Goal: Task Accomplishment & Management: Manage account settings

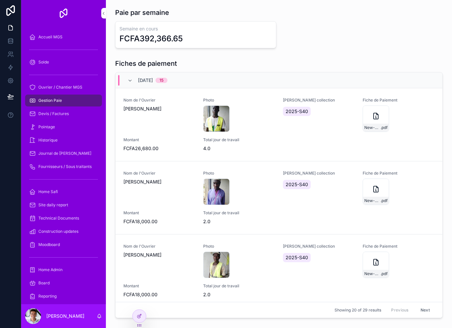
click at [382, 122] on div "New-Document .pdf" at bounding box center [376, 119] width 26 height 26
click at [64, 98] on div "Gestion Paie" at bounding box center [63, 100] width 69 height 11
click at [81, 87] on span "Ouvrier / Chantier MGS" at bounding box center [60, 87] width 44 height 5
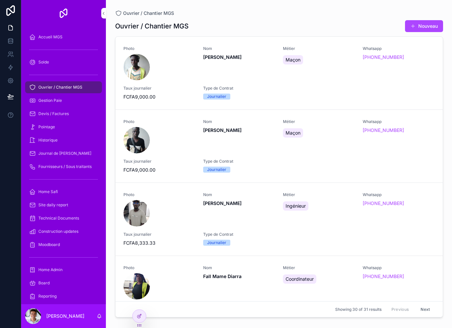
click at [328, 84] on div "Photo Nom [PERSON_NAME] Whatsapp [PHONE_NUMBER] Taux journalier FCFA9,000.00 Ty…" at bounding box center [280, 73] width 312 height 54
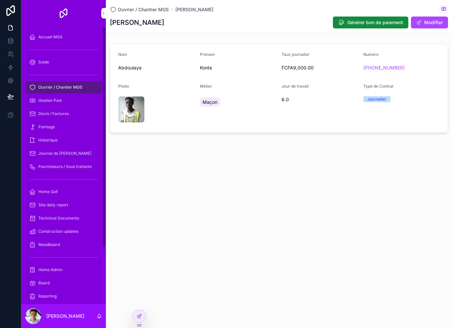
click at [76, 86] on span "Ouvrier / Chantier MGS" at bounding box center [60, 87] width 44 height 5
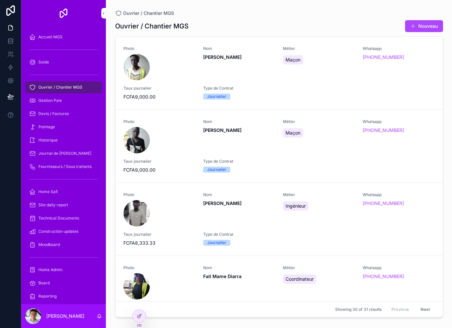
click at [81, 102] on div "Gestion Paie" at bounding box center [63, 100] width 69 height 11
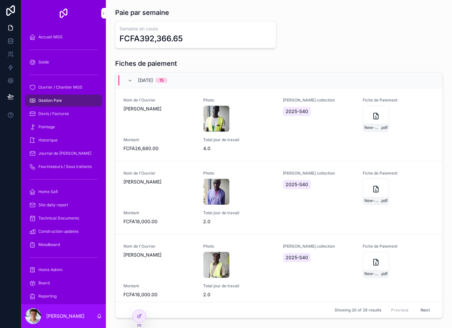
click at [320, 19] on div "Paie par semaine Semaine en cours FCFA392,366.65" at bounding box center [279, 28] width 328 height 40
click at [137, 316] on icon at bounding box center [139, 316] width 5 height 5
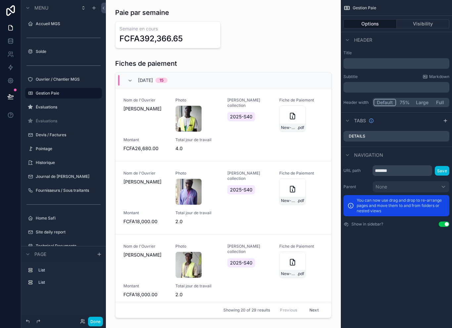
click at [38, 109] on label "Évaluations" at bounding box center [67, 107] width 62 height 5
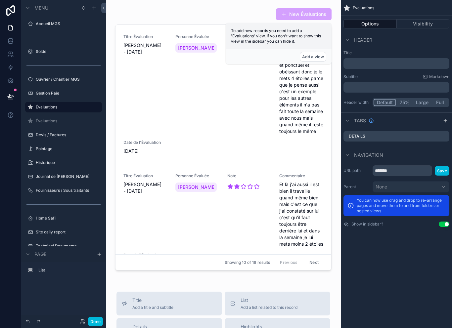
click at [185, 63] on div "scrollable content" at bounding box center [223, 140] width 224 height 271
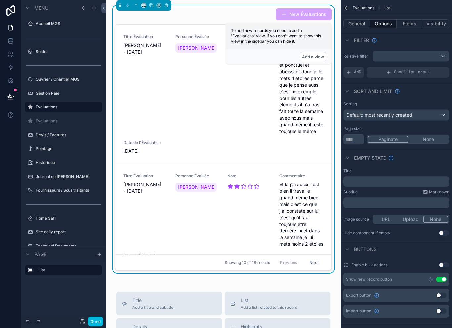
click at [362, 22] on button "General" at bounding box center [357, 23] width 27 height 9
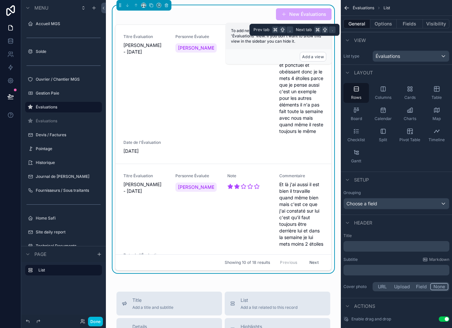
click at [435, 23] on button "Visibility" at bounding box center [436, 23] width 26 height 9
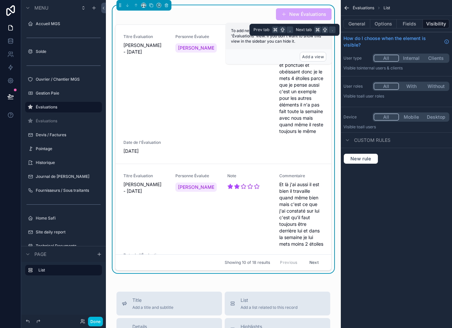
click at [420, 83] on button "With" at bounding box center [411, 86] width 25 height 7
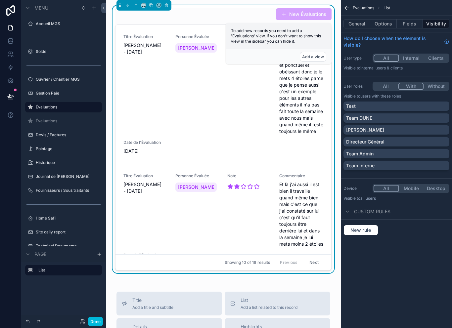
click at [382, 154] on div "Team Admin" at bounding box center [396, 154] width 101 height 7
click at [411, 144] on div "Directeur Général" at bounding box center [396, 142] width 101 height 7
click at [438, 130] on div "[PERSON_NAME]" at bounding box center [396, 130] width 101 height 7
click at [362, 23] on button "General" at bounding box center [357, 23] width 27 height 9
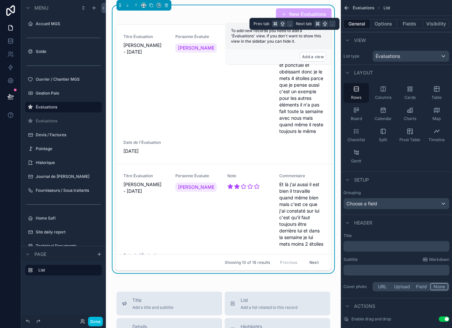
click at [359, 136] on div "Checklist" at bounding box center [356, 135] width 25 height 20
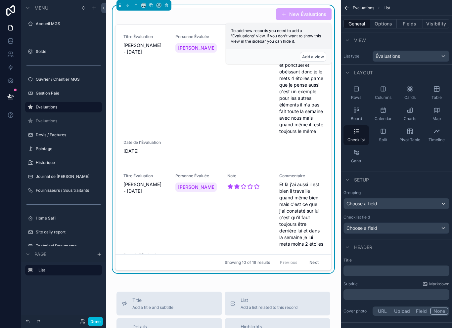
click at [387, 91] on div "Columns" at bounding box center [383, 93] width 25 height 20
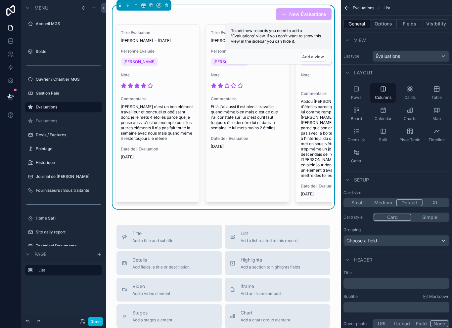
click at [357, 98] on span "Rows" at bounding box center [356, 97] width 10 height 5
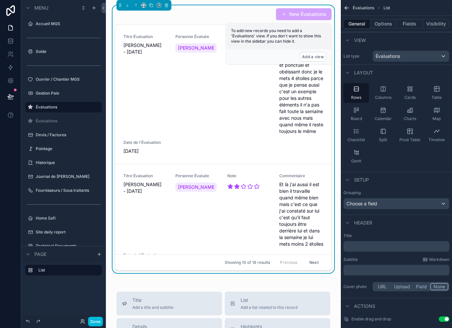
click at [360, 133] on div "Checklist" at bounding box center [356, 135] width 25 height 20
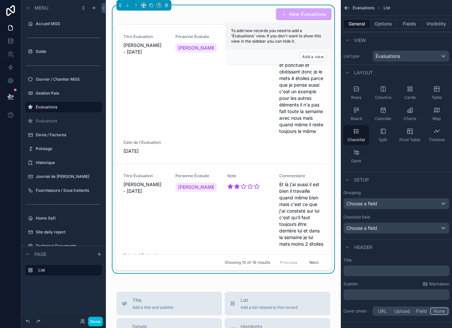
click at [360, 96] on span "Rows" at bounding box center [356, 97] width 10 height 5
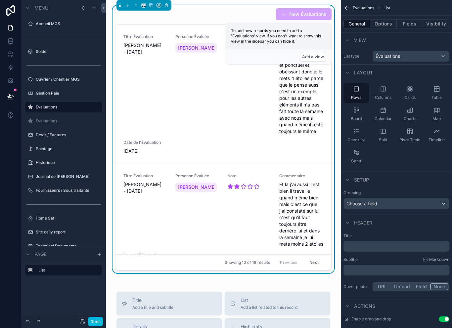
click at [410, 204] on div "Choose a field" at bounding box center [396, 204] width 105 height 11
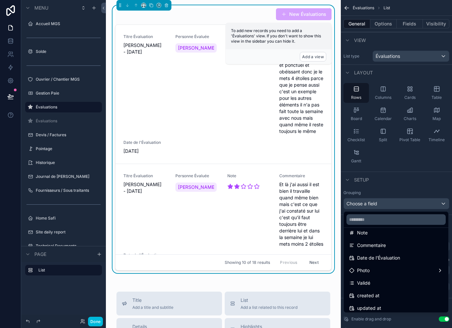
scroll to position [70, 0]
click at [410, 258] on div "Date de l'Évaluation" at bounding box center [396, 258] width 94 height 8
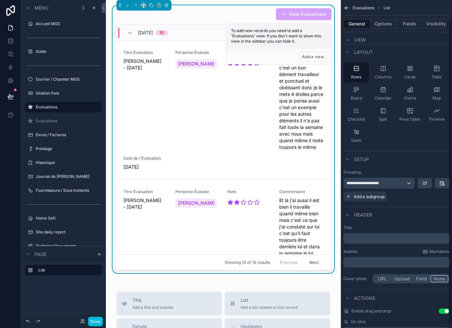
scroll to position [22, 0]
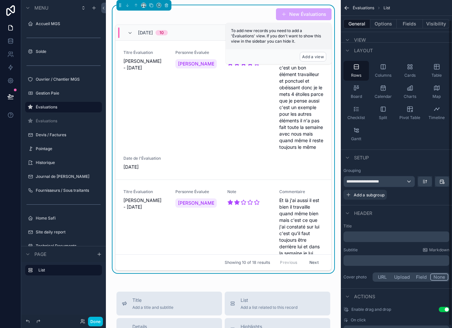
click at [405, 236] on p "﻿" at bounding box center [397, 237] width 102 height 7
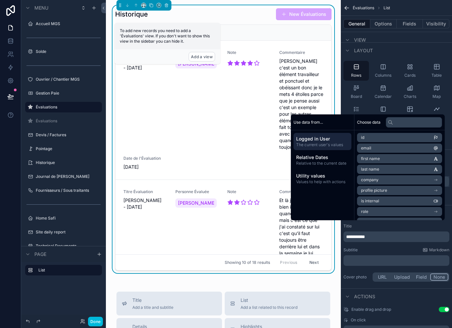
click at [387, 252] on div "Subtitle Markdown" at bounding box center [397, 250] width 106 height 5
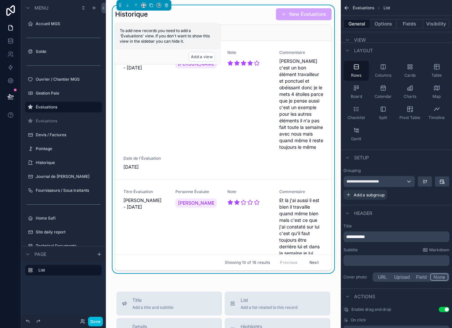
click at [386, 26] on button "Options" at bounding box center [384, 23] width 26 height 9
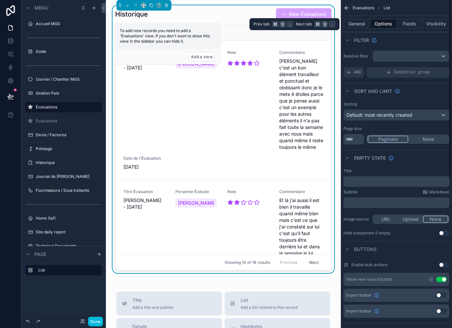
scroll to position [0, 0]
click at [385, 73] on div "Condition group" at bounding box center [408, 72] width 83 height 11
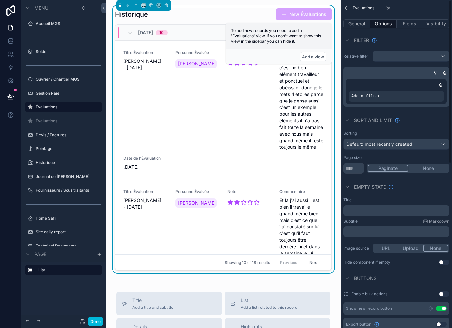
click at [424, 100] on div "Add a filter" at bounding box center [396, 96] width 95 height 11
click at [419, 95] on div "Add a filter" at bounding box center [396, 96] width 95 height 11
click at [368, 97] on span "Add a filter" at bounding box center [366, 96] width 28 height 5
click at [426, 83] on div "scrollable content" at bounding box center [396, 85] width 95 height 7
click at [436, 71] on icon "scrollable content" at bounding box center [436, 73] width 4 height 4
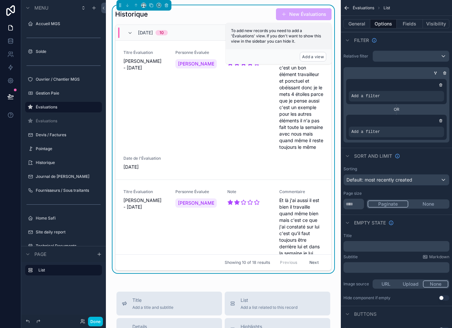
click at [442, 120] on icon "scrollable content" at bounding box center [441, 121] width 2 height 2
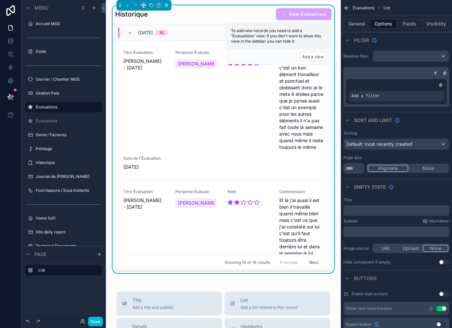
click at [410, 100] on div "Add a filter" at bounding box center [396, 96] width 95 height 11
click at [376, 95] on span "Add a filter" at bounding box center [366, 96] width 28 height 5
click at [376, 93] on div "Add a filter" at bounding box center [396, 96] width 95 height 11
click at [358, 95] on span "Add a filter" at bounding box center [366, 96] width 28 height 5
click at [440, 69] on div "Add a filter" at bounding box center [397, 87] width 106 height 40
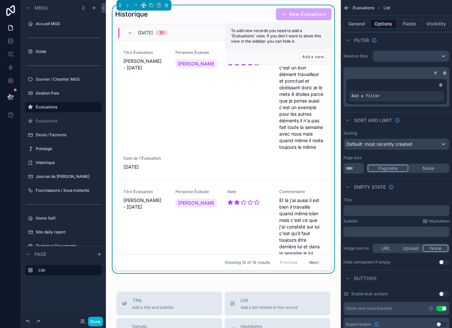
click at [448, 70] on div "scrollable content" at bounding box center [395, 73] width 106 height 7
click at [450, 72] on div "Évaluations List General Options Fields Visibility Filter Relative filter Add a…" at bounding box center [396, 164] width 111 height 328
click at [448, 72] on div "Add a filter" at bounding box center [397, 87] width 106 height 40
click at [441, 74] on div "scrollable content" at bounding box center [395, 73] width 106 height 7
click at [445, 72] on icon "scrollable content" at bounding box center [445, 72] width 1 height 1
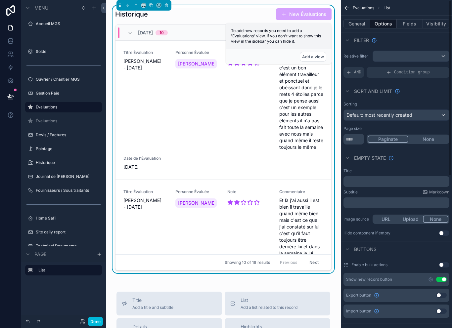
click at [93, 324] on button "Done" at bounding box center [95, 322] width 15 height 10
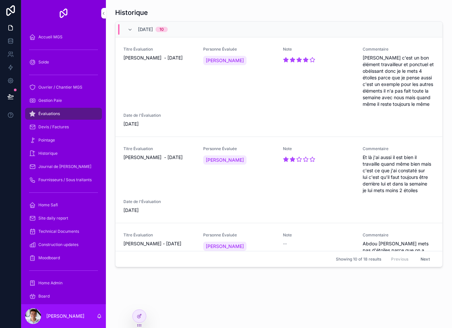
click at [138, 307] on div "Historique [DATE] 10 Titre [GEOGRAPHIC_DATA] [PERSON_NAME] - [DATE] Personne Év…" at bounding box center [279, 157] width 346 height 315
click at [135, 316] on div at bounding box center [139, 316] width 13 height 13
click at [135, 317] on div at bounding box center [139, 316] width 13 height 13
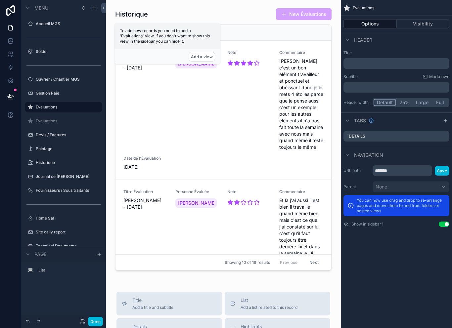
click at [271, 66] on div "scrollable content" at bounding box center [223, 140] width 224 height 271
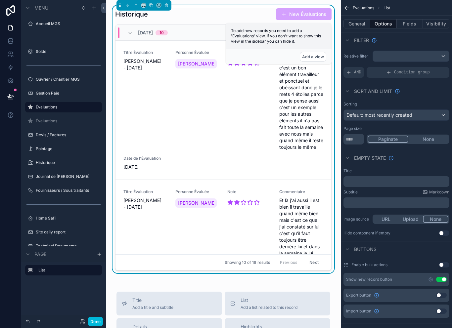
click at [409, 23] on button "Fields" at bounding box center [410, 23] width 26 height 9
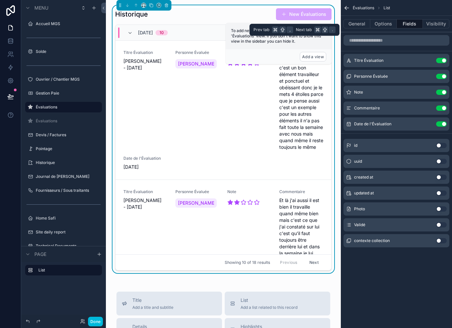
click at [438, 209] on button "Use setting" at bounding box center [441, 209] width 11 height 5
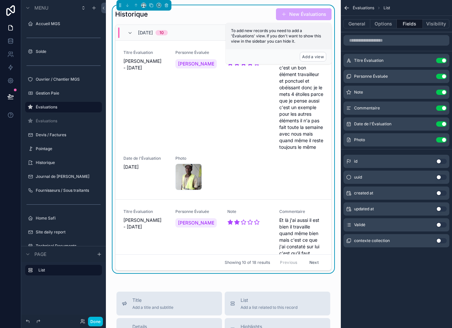
click at [440, 124] on button "Use setting" at bounding box center [441, 124] width 11 height 5
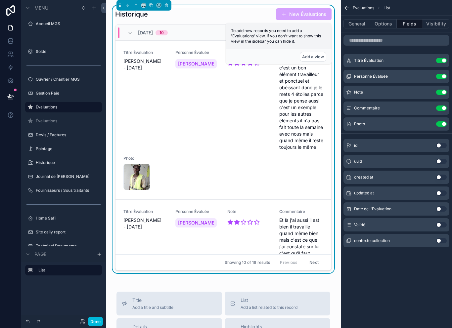
click at [439, 60] on button "Use setting" at bounding box center [441, 60] width 11 height 5
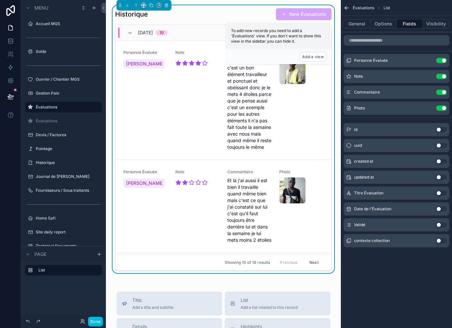
click at [353, 106] on div "Photo Use setting" at bounding box center [397, 108] width 106 height 13
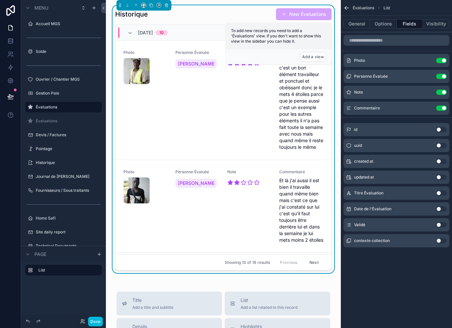
click at [387, 25] on button "Options" at bounding box center [384, 23] width 26 height 9
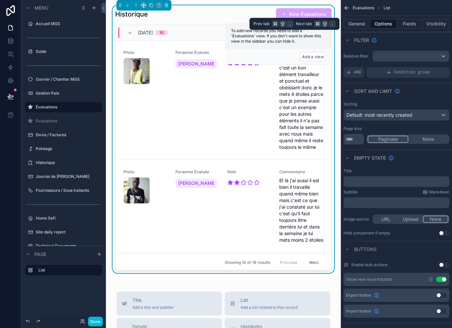
click at [411, 23] on button "Fields" at bounding box center [410, 23] width 26 height 9
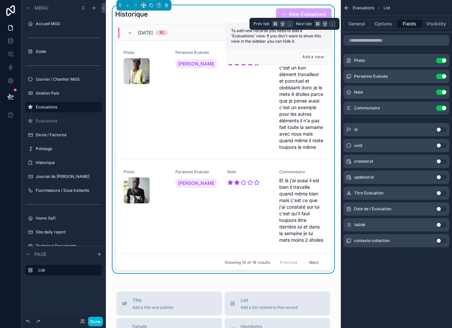
click at [440, 16] on div "General Options Fields Visibility" at bounding box center [396, 24] width 111 height 16
click at [440, 19] on button "Visibility" at bounding box center [436, 23] width 26 height 9
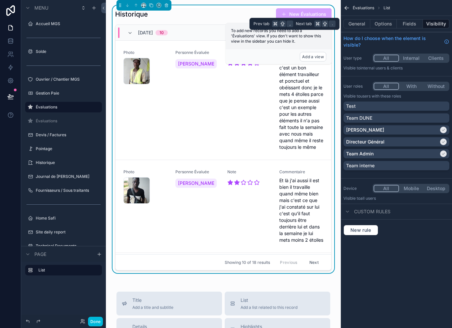
click at [358, 28] on button "General" at bounding box center [357, 23] width 27 height 9
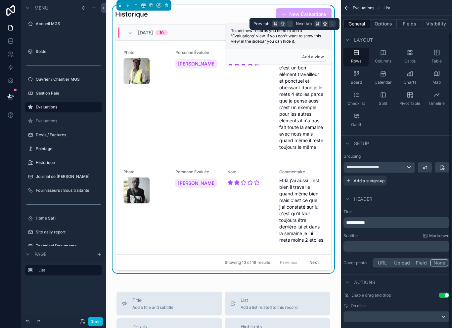
scroll to position [36, 0]
click at [447, 298] on button "Use setting" at bounding box center [444, 295] width 11 height 5
click at [422, 318] on div "scrollable content" at bounding box center [396, 317] width 105 height 11
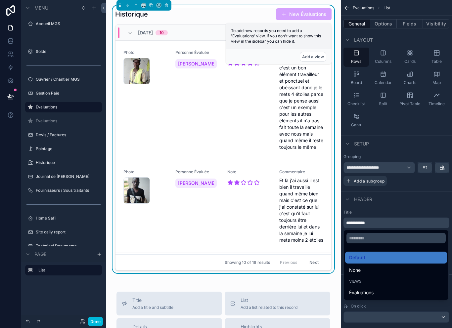
click at [383, 274] on div "None" at bounding box center [396, 271] width 94 height 8
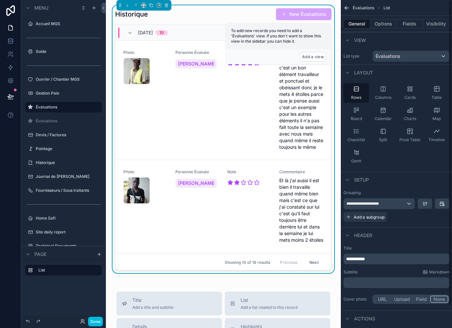
scroll to position [0, 0]
click at [92, 321] on button "Done" at bounding box center [95, 322] width 15 height 10
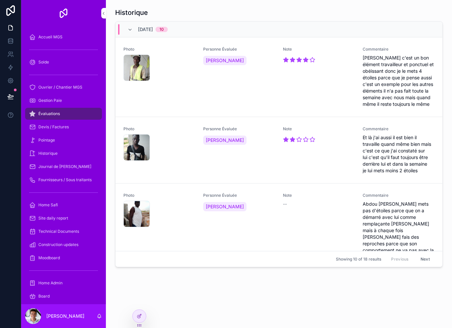
click at [140, 311] on div at bounding box center [139, 316] width 13 height 13
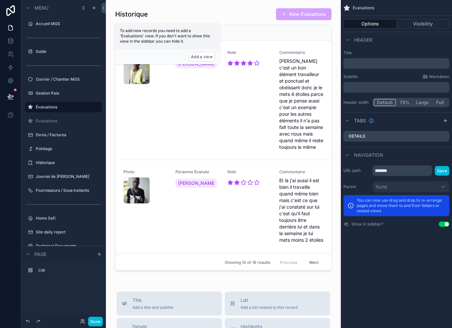
click at [419, 25] on button "Visibility" at bounding box center [423, 23] width 53 height 9
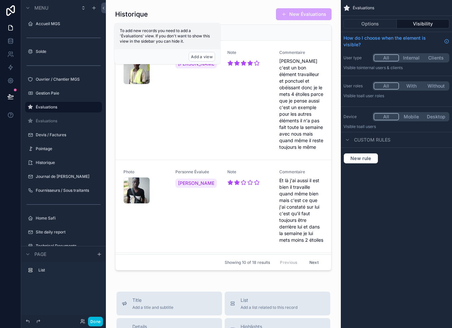
click at [382, 24] on button "Options" at bounding box center [370, 23] width 53 height 9
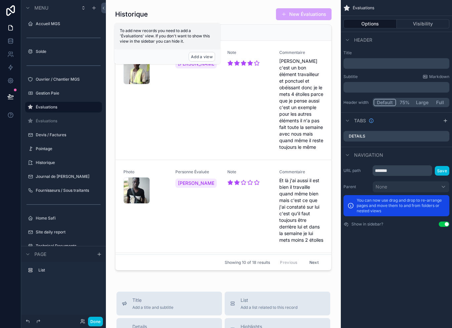
click at [258, 9] on div "scrollable content" at bounding box center [223, 140] width 224 height 271
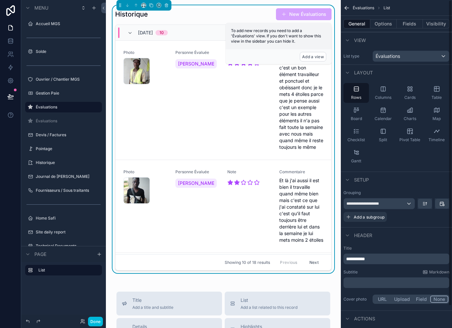
click at [387, 20] on button "Options" at bounding box center [384, 23] width 26 height 9
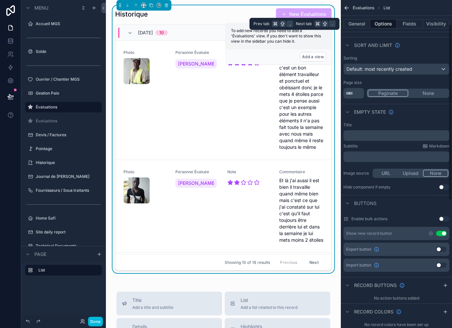
scroll to position [47, 0]
click at [443, 232] on button "Use setting" at bounding box center [441, 232] width 11 height 5
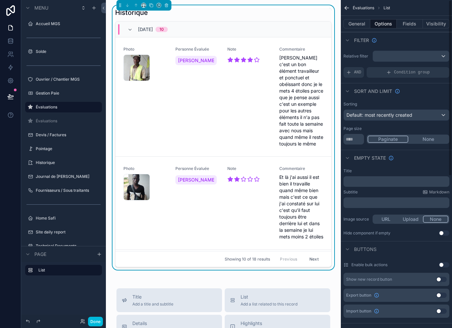
scroll to position [0, 0]
click at [92, 322] on button "Done" at bounding box center [95, 322] width 15 height 10
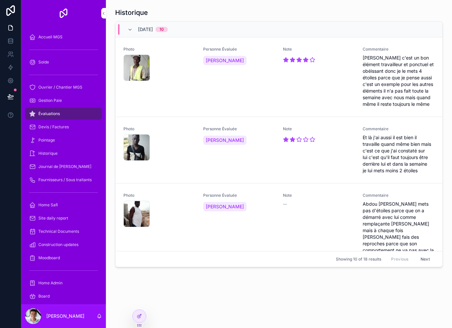
click at [134, 317] on div at bounding box center [139, 316] width 13 height 13
click at [140, 317] on icon at bounding box center [139, 316] width 5 height 5
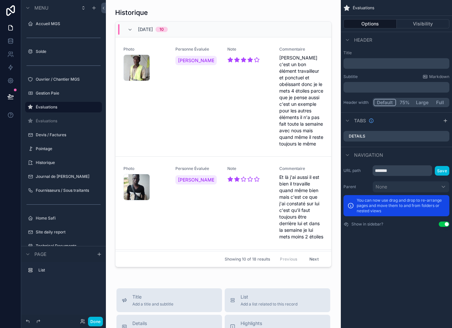
click at [152, 230] on div "scrollable content" at bounding box center [223, 139] width 224 height 268
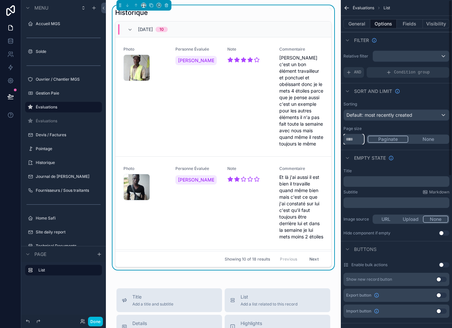
click at [359, 141] on input "**" at bounding box center [354, 139] width 21 height 11
type input "*"
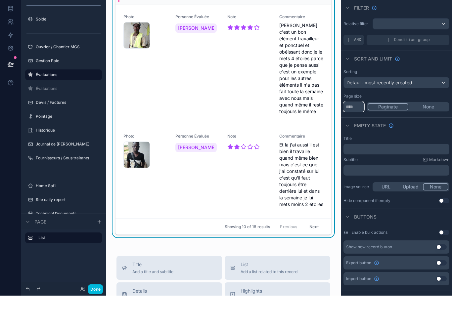
type input "*"
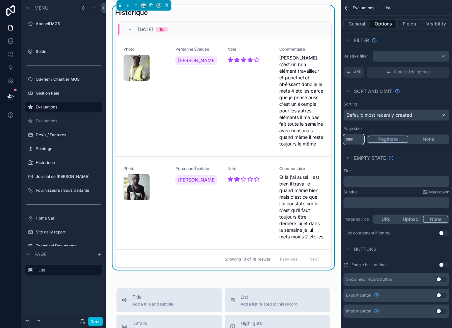
type input "**"
click at [363, 24] on button "General" at bounding box center [357, 23] width 27 height 9
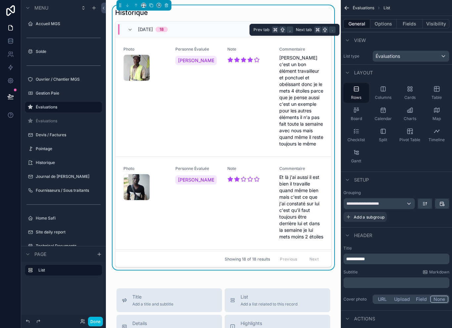
click at [358, 114] on div "Board" at bounding box center [356, 114] width 25 height 20
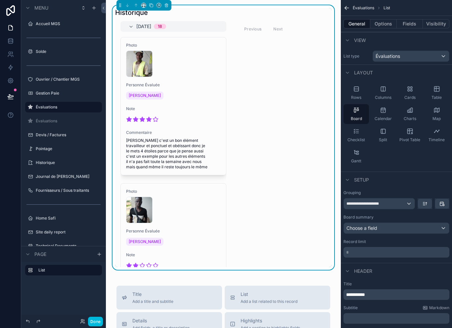
click at [361, 138] on span "Checklist" at bounding box center [357, 139] width 18 height 5
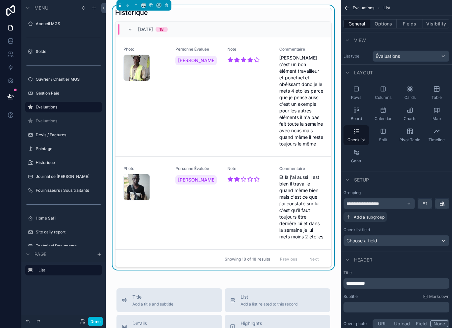
click at [363, 156] on div "Gantt" at bounding box center [356, 157] width 25 height 20
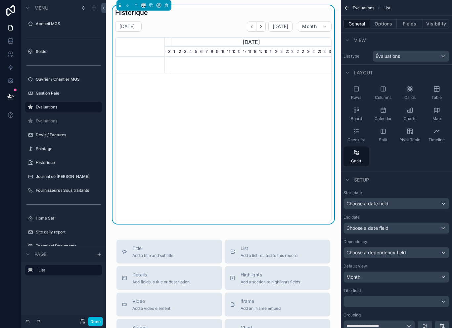
scroll to position [0, 166]
click at [387, 135] on div "Split" at bounding box center [383, 135] width 25 height 20
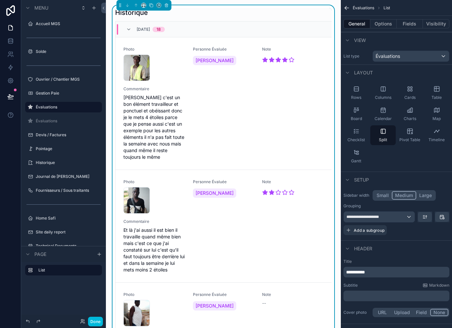
click at [409, 142] on span "Pivot Table" at bounding box center [410, 139] width 21 height 5
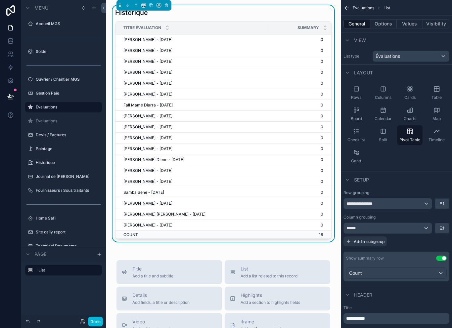
click at [432, 143] on div "Timeline" at bounding box center [436, 135] width 25 height 20
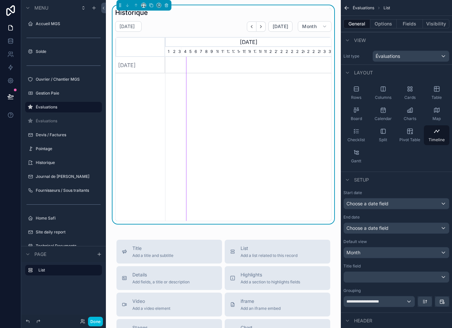
click at [438, 105] on div "Map" at bounding box center [436, 114] width 25 height 20
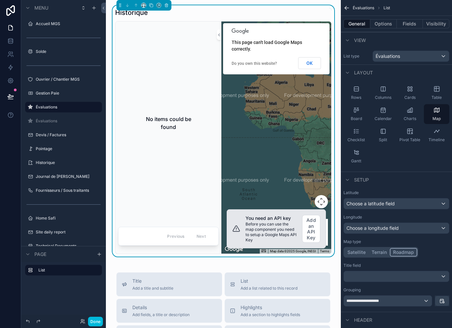
click at [411, 109] on icon "scrollable content" at bounding box center [412, 110] width 2 height 4
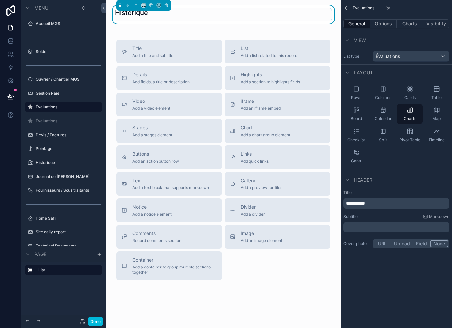
click at [411, 96] on span "Cards" at bounding box center [410, 97] width 11 height 5
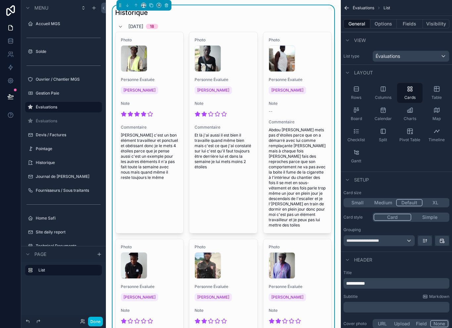
click at [385, 97] on span "Columns" at bounding box center [383, 97] width 17 height 5
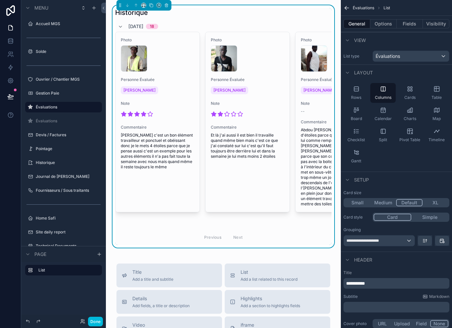
click at [380, 116] on div "Calendar" at bounding box center [383, 114] width 25 height 20
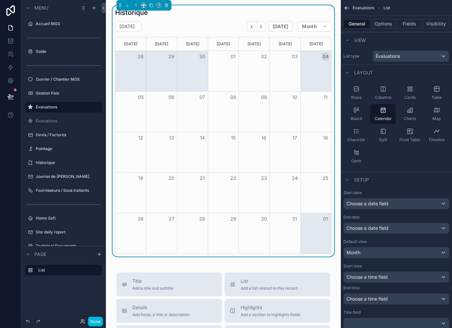
click at [381, 95] on span "Columns" at bounding box center [383, 97] width 17 height 5
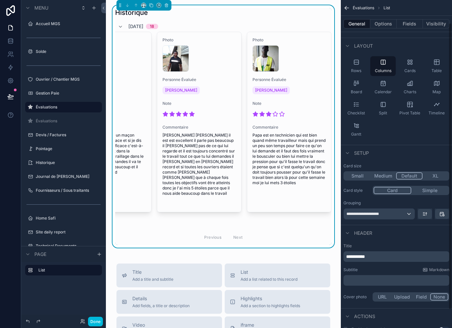
scroll to position [27, 0]
click at [431, 192] on button "Simple" at bounding box center [430, 190] width 37 height 7
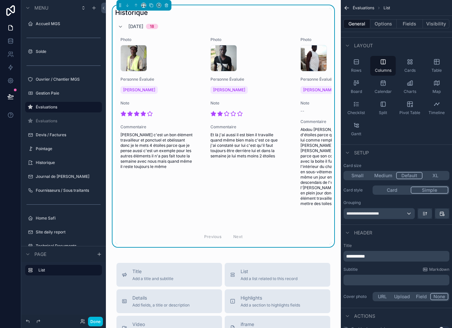
click at [392, 194] on div "Card Simple" at bounding box center [411, 190] width 77 height 9
click at [395, 192] on button "Card" at bounding box center [392, 190] width 37 height 7
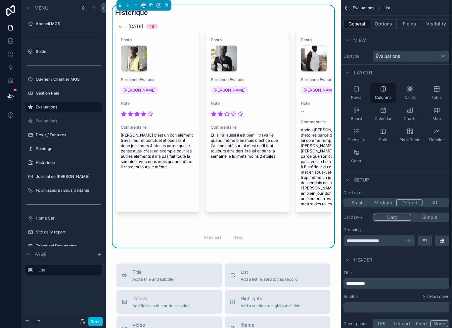
scroll to position [0, 0]
click at [427, 237] on button "scrollable content" at bounding box center [425, 241] width 14 height 10
click at [445, 252] on div "scrollable content" at bounding box center [226, 164] width 452 height 328
click at [435, 217] on button "Simple" at bounding box center [430, 217] width 37 height 7
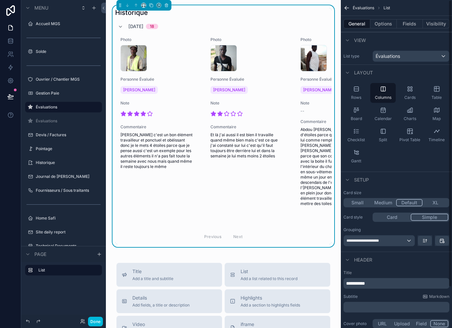
click at [393, 214] on button "Card" at bounding box center [392, 217] width 37 height 7
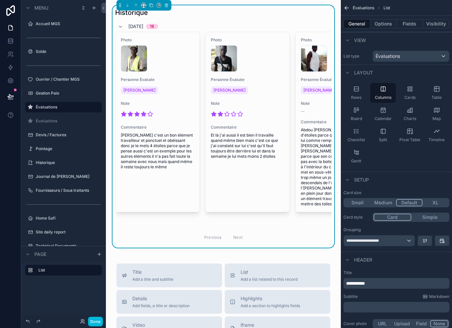
click at [360, 156] on div "Gantt" at bounding box center [356, 157] width 25 height 20
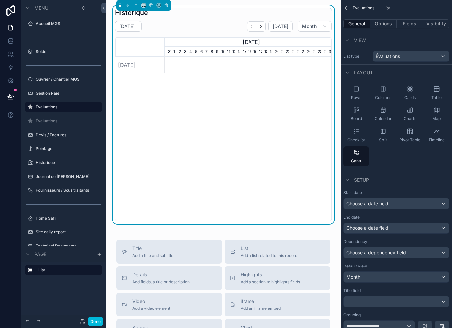
scroll to position [0, 166]
click at [389, 92] on div "Columns" at bounding box center [383, 93] width 25 height 20
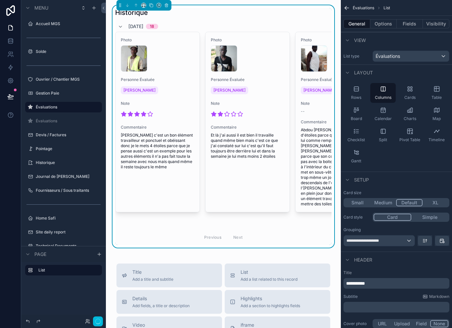
click at [417, 85] on div "Cards" at bounding box center [409, 93] width 25 height 20
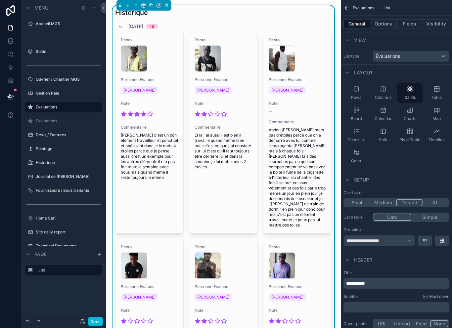
click at [387, 92] on div "Columns" at bounding box center [383, 93] width 25 height 20
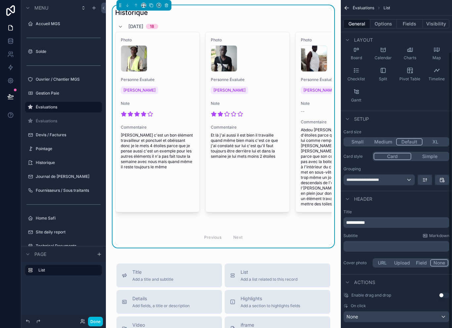
scroll to position [61, 0]
click at [430, 183] on button "scrollable content" at bounding box center [425, 180] width 14 height 10
click at [424, 180] on div "scrollable content" at bounding box center [226, 164] width 452 height 328
click at [401, 183] on div "**********" at bounding box center [379, 180] width 71 height 11
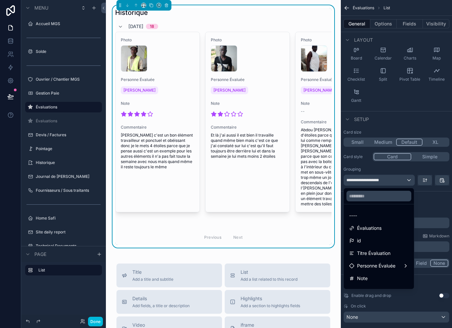
click at [383, 221] on div "----" at bounding box center [379, 216] width 68 height 12
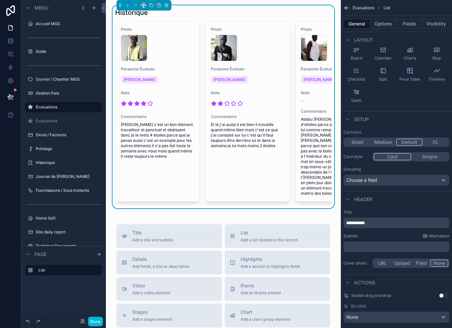
scroll to position [59, 0]
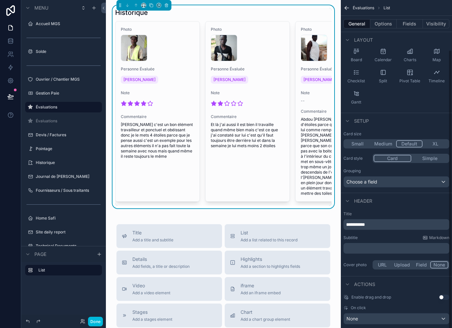
click at [411, 179] on div "Choose a field" at bounding box center [396, 182] width 105 height 11
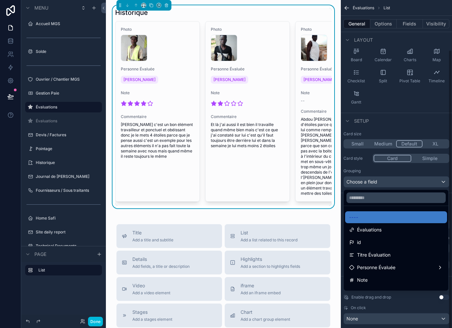
click at [392, 231] on div "Évaluations" at bounding box center [396, 230] width 94 height 8
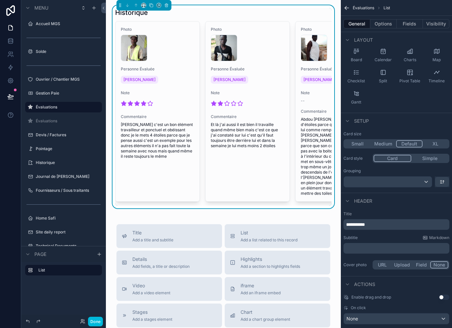
click at [413, 182] on div "scrollable content" at bounding box center [388, 182] width 88 height 11
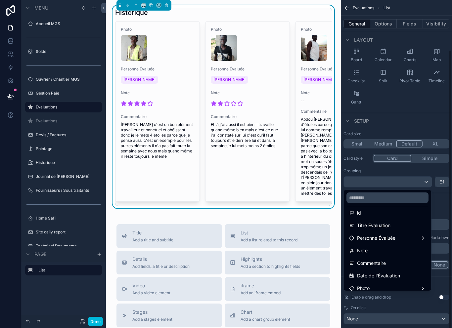
scroll to position [30, 0]
click at [391, 251] on div "Note" at bounding box center [387, 251] width 77 height 8
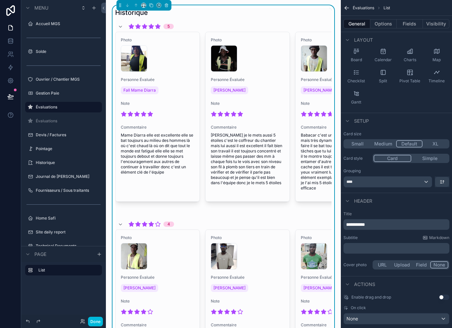
click at [442, 181] on icon "scrollable content" at bounding box center [442, 181] width 5 height 5
click at [433, 211] on span "Biggest -> Smallest" at bounding box center [421, 210] width 42 height 8
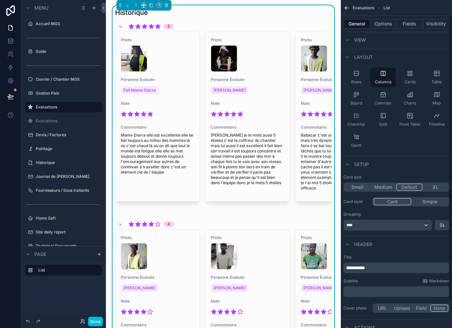
scroll to position [15, 0]
click at [411, 77] on div "Cards" at bounding box center [409, 78] width 25 height 20
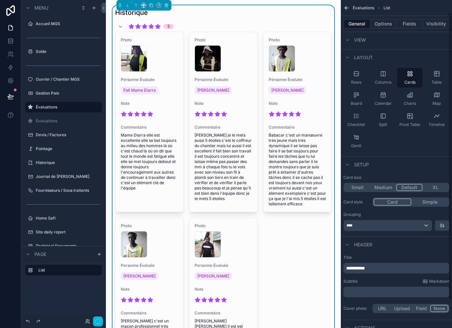
click at [388, 80] on span "Columns" at bounding box center [383, 82] width 17 height 5
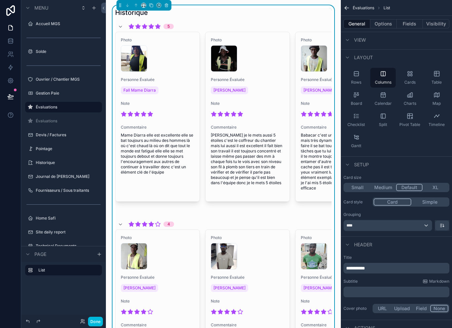
click at [422, 226] on div "****" at bounding box center [388, 226] width 88 height 11
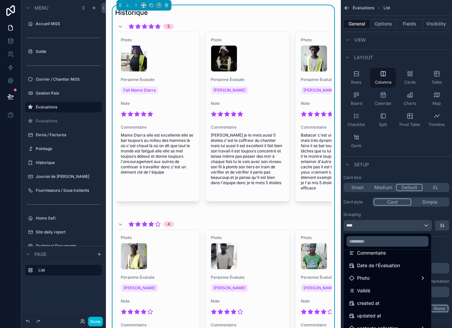
scroll to position [83, 0]
click at [394, 262] on span "Date de l'Évaluation" at bounding box center [378, 266] width 43 height 8
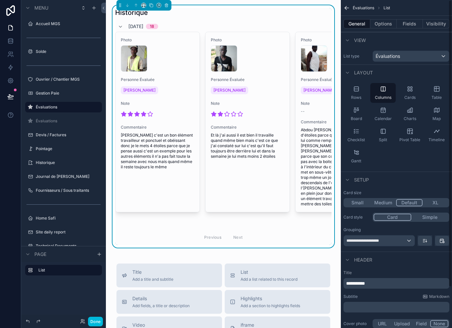
scroll to position [0, 0]
click at [394, 24] on button "Options" at bounding box center [384, 23] width 26 height 9
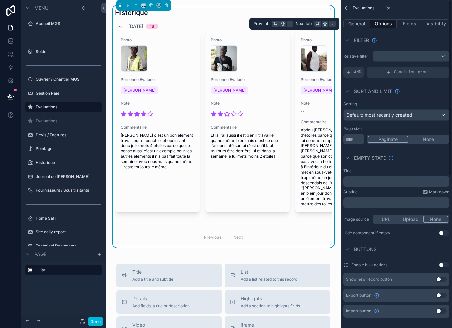
click at [438, 116] on div "Default: most recently created" at bounding box center [396, 115] width 105 height 11
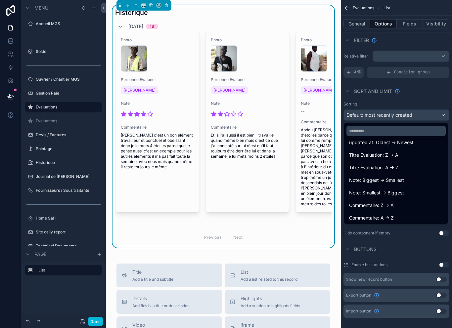
scroll to position [59, 0]
click at [408, 178] on div "Note: Biggest -> Smallest" at bounding box center [396, 180] width 94 height 8
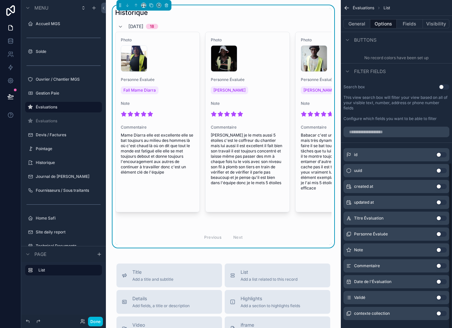
scroll to position [313, 0]
click at [94, 318] on button "Done" at bounding box center [95, 322] width 15 height 10
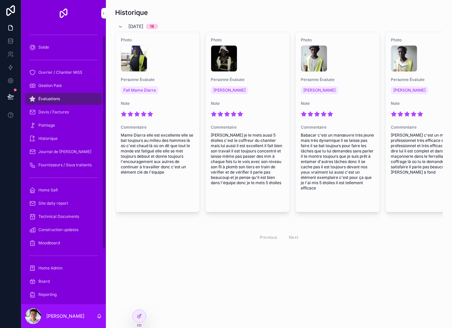
scroll to position [17, 0]
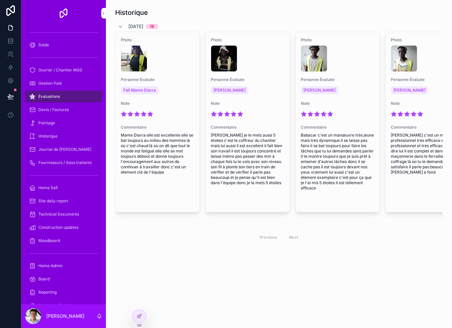
click at [139, 317] on icon at bounding box center [140, 316] width 3 height 3
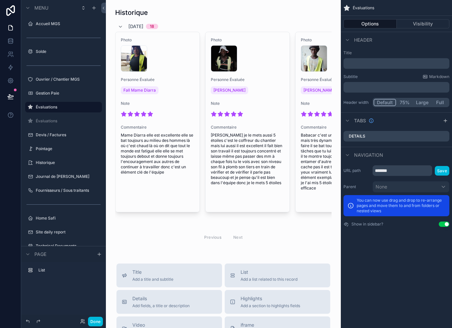
click at [41, 120] on label "Évaluations" at bounding box center [67, 121] width 62 height 5
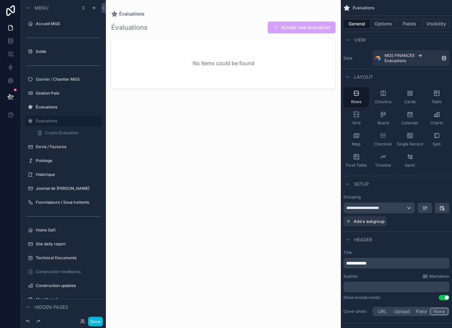
click at [419, 25] on button "Fields" at bounding box center [410, 23] width 26 height 9
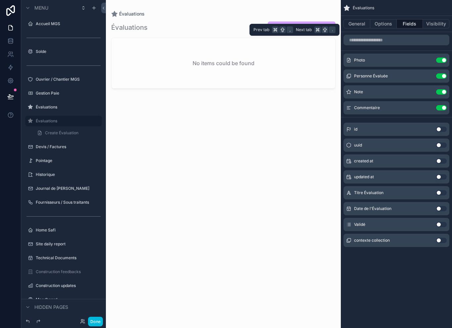
click at [444, 62] on button "Use setting" at bounding box center [441, 60] width 11 height 5
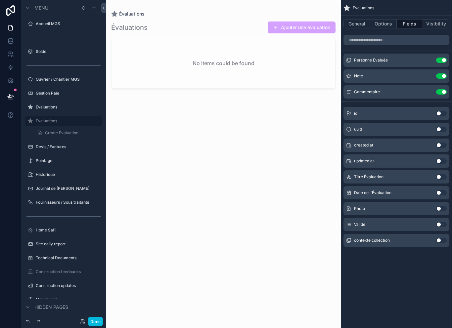
click at [441, 72] on div "Note Use setting" at bounding box center [397, 76] width 106 height 13
click at [435, 20] on button "Visibility" at bounding box center [436, 23] width 26 height 9
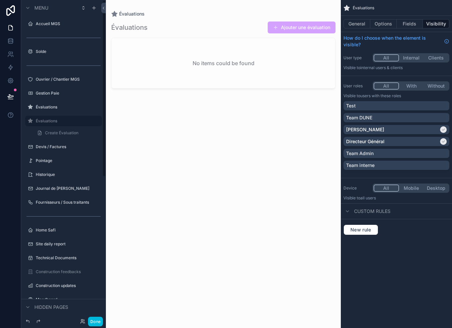
click at [27, 121] on div "scrollable content" at bounding box center [30, 121] width 8 height 8
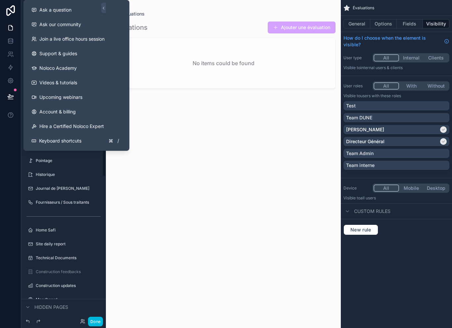
click at [25, 126] on div "Ask a question Ask our community Join a live office hours session Support & gui…" at bounding box center [77, 75] width 106 height 151
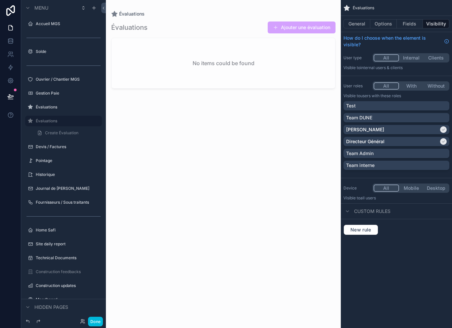
click at [27, 121] on div "scrollable content" at bounding box center [30, 121] width 8 height 8
click at [37, 121] on label "Évaluations" at bounding box center [67, 121] width 62 height 5
click at [69, 130] on link "Create Évaluation" at bounding box center [67, 133] width 69 height 11
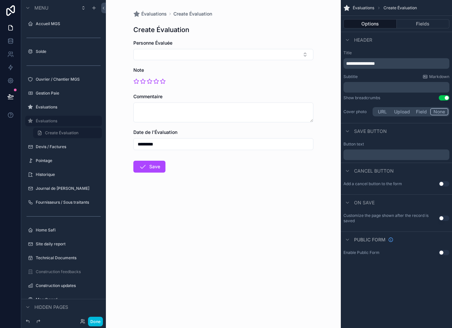
click at [49, 122] on label "Évaluations" at bounding box center [67, 121] width 62 height 5
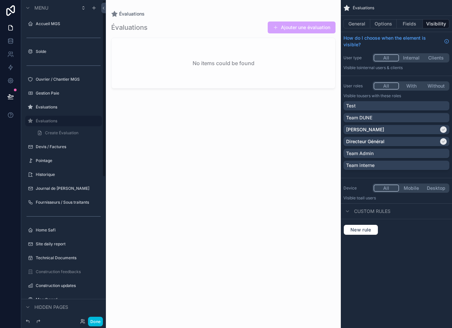
click at [29, 120] on icon "scrollable content" at bounding box center [30, 121] width 5 height 5
click at [441, 132] on div "scrollable content" at bounding box center [443, 129] width 7 height 7
click at [441, 143] on div "scrollable content" at bounding box center [443, 141] width 7 height 7
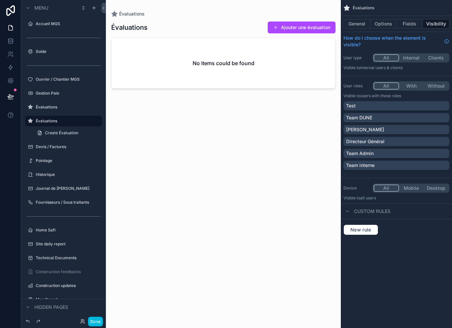
click at [443, 85] on button "Without" at bounding box center [436, 85] width 25 height 7
click at [391, 87] on button "All" at bounding box center [386, 85] width 25 height 7
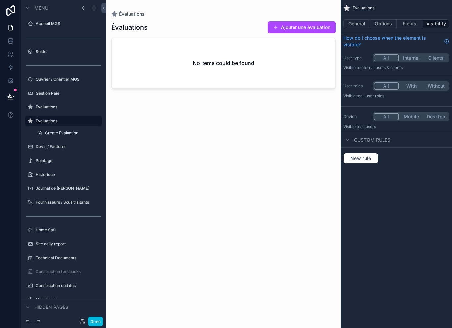
click at [414, 86] on button "With" at bounding box center [411, 85] width 25 height 7
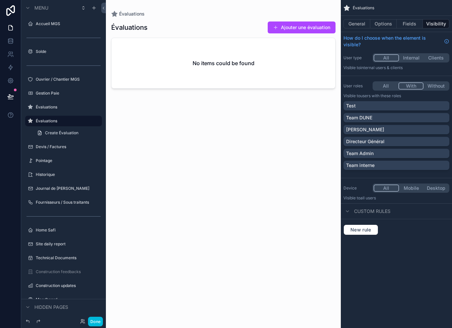
click at [382, 87] on button "All" at bounding box center [386, 85] width 25 height 7
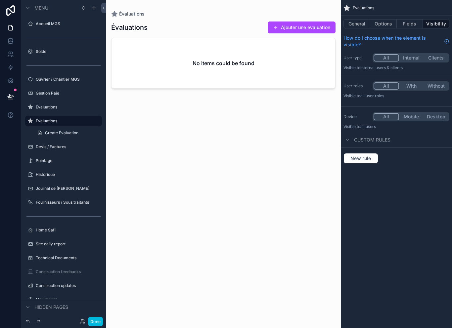
click at [411, 84] on button "With" at bounding box center [411, 85] width 25 height 7
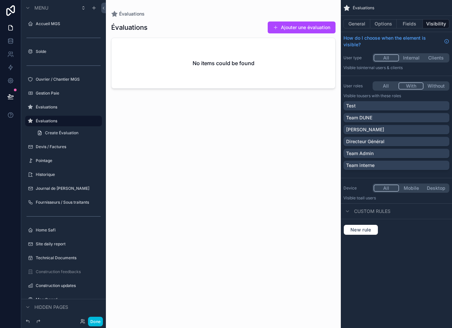
scroll to position [7, 0]
click at [390, 150] on div "Team Admin" at bounding box center [396, 153] width 101 height 7
click at [35, 131] on link "Create Évaluation" at bounding box center [67, 133] width 69 height 11
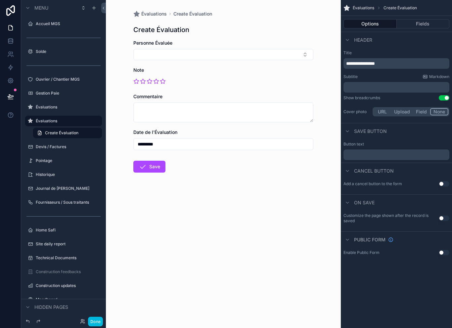
click at [21, 121] on button at bounding box center [10, 115] width 21 height 19
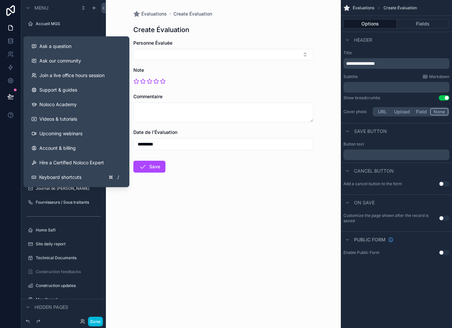
click at [17, 136] on div at bounding box center [10, 164] width 21 height 328
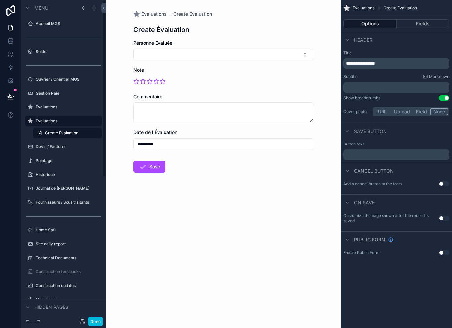
click at [54, 105] on label "Évaluations" at bounding box center [67, 107] width 62 height 5
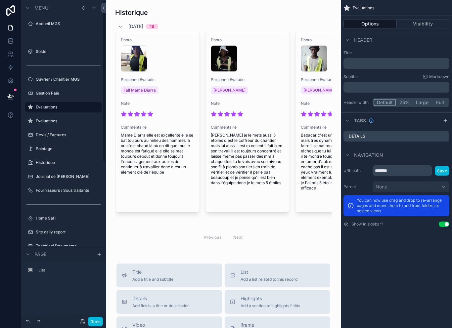
click at [62, 24] on label "Accueil MGS" at bounding box center [67, 23] width 62 height 5
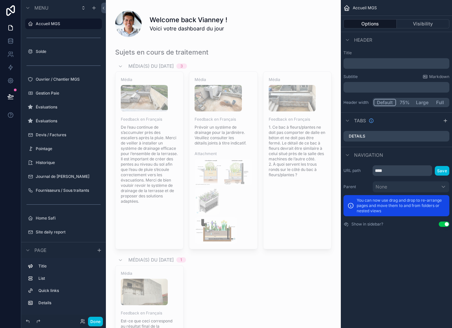
click at [100, 324] on button "Done" at bounding box center [95, 322] width 15 height 10
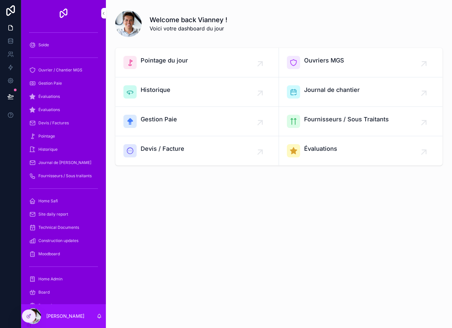
click at [16, 95] on button at bounding box center [10, 96] width 15 height 19
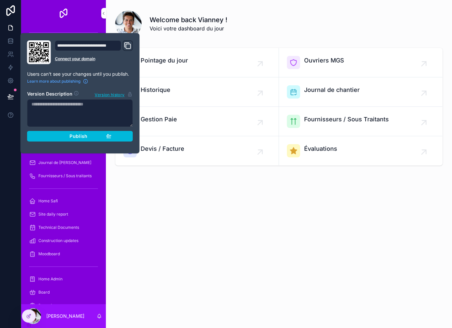
click at [109, 138] on icon "button" at bounding box center [108, 135] width 5 height 5
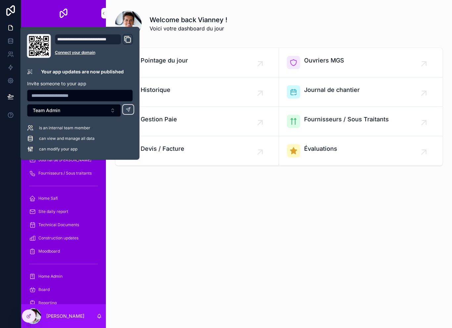
click at [141, 187] on div "Welcome back Vianney ! Voici votre dashboard du jour Pointage du jour Ouvriers …" at bounding box center [279, 111] width 346 height 222
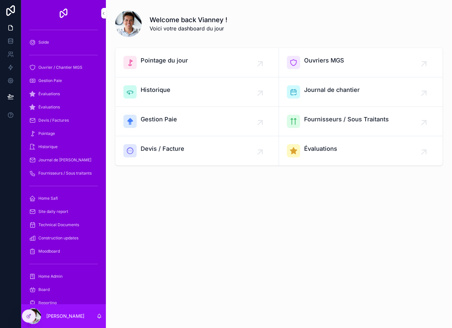
click at [71, 42] on div "Solde" at bounding box center [63, 42] width 69 height 11
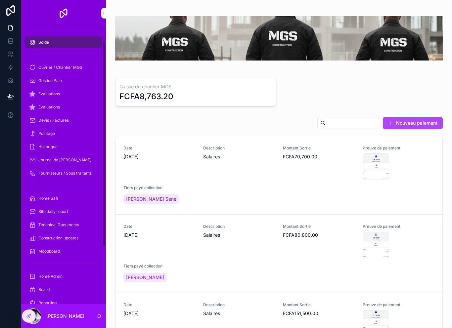
click at [73, 64] on div "Ouvrier / Chantier MGS" at bounding box center [63, 67] width 69 height 11
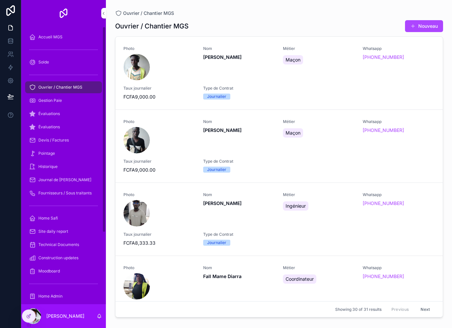
click at [74, 38] on div "Accueil MGS" at bounding box center [63, 37] width 69 height 11
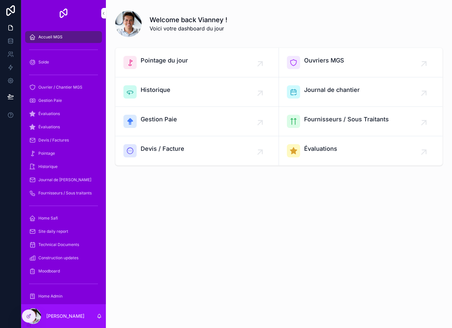
click at [32, 314] on div at bounding box center [28, 316] width 13 height 13
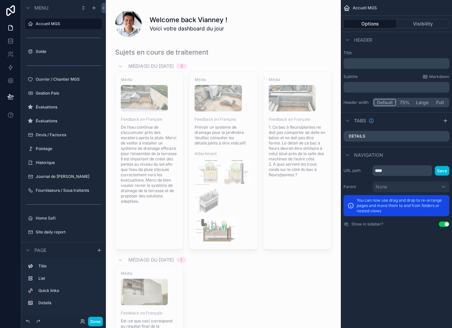
click at [32, 318] on div at bounding box center [50, 322] width 53 height 8
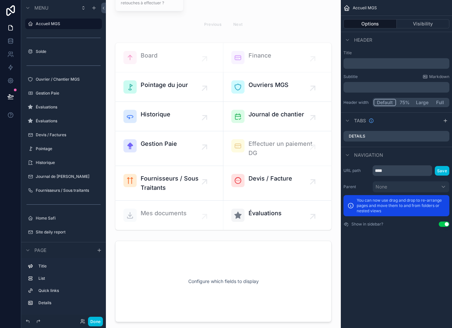
scroll to position [349, 0]
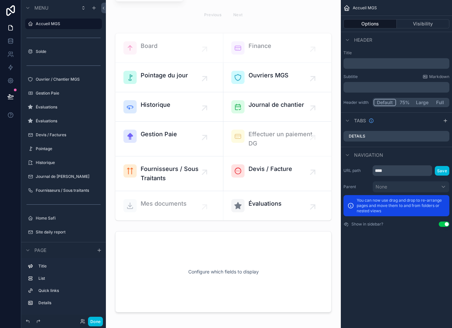
click at [278, 201] on div "scrollable content" at bounding box center [223, 126] width 224 height 193
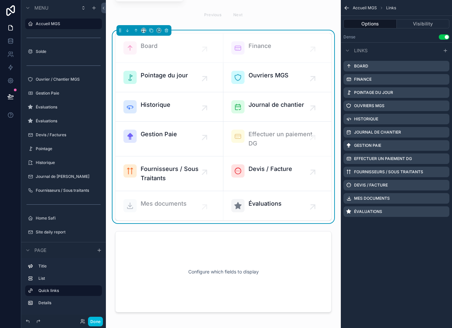
click at [429, 208] on div "Évaluations" at bounding box center [397, 212] width 106 height 11
click at [426, 212] on div "Évaluations" at bounding box center [397, 212] width 106 height 11
click at [419, 216] on div "Évaluations" at bounding box center [397, 212] width 106 height 11
click at [429, 215] on div "Évaluations" at bounding box center [397, 212] width 106 height 11
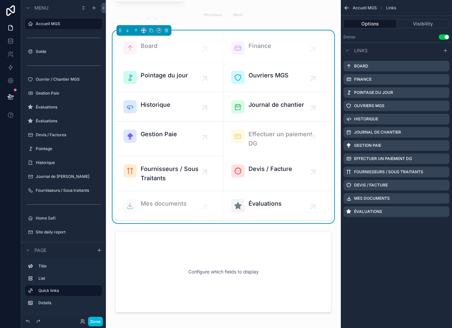
click at [443, 212] on div "Évaluations" at bounding box center [397, 212] width 106 height 11
click at [381, 219] on div "Board Finance Pointage du jour Ouvriers MGS Historique Journal de chantier Gest…" at bounding box center [396, 139] width 111 height 162
click at [359, 210] on label "Évaluations" at bounding box center [368, 211] width 28 height 5
click at [427, 216] on div "Évaluations" at bounding box center [397, 212] width 106 height 11
click at [449, 212] on div "Évaluations" at bounding box center [397, 212] width 106 height 11
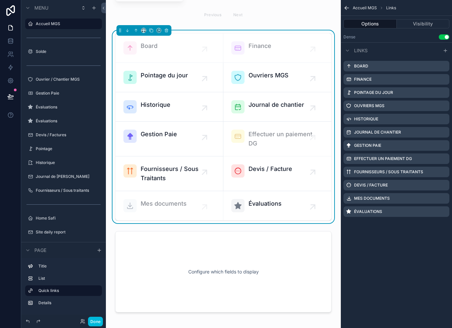
click at [382, 215] on div "Évaluations" at bounding box center [397, 212] width 106 height 11
click at [308, 207] on icon "scrollable content" at bounding box center [313, 207] width 11 height 11
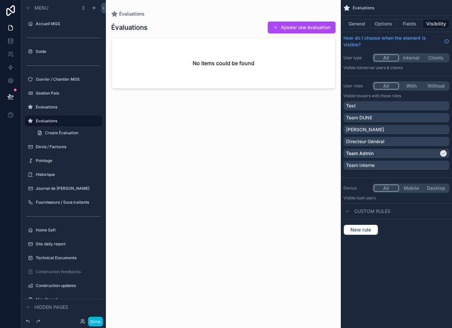
click at [308, 207] on div "scrollable content" at bounding box center [223, 160] width 235 height 321
click at [77, 110] on label "Évaluations" at bounding box center [67, 107] width 62 height 5
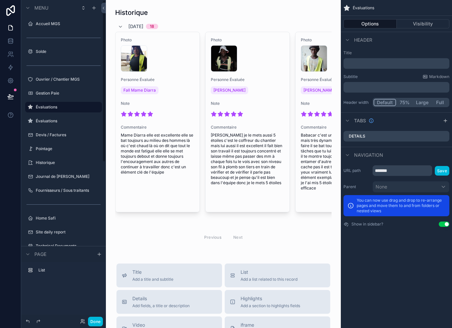
click at [63, 24] on label "Accueil MGS" at bounding box center [67, 23] width 62 height 5
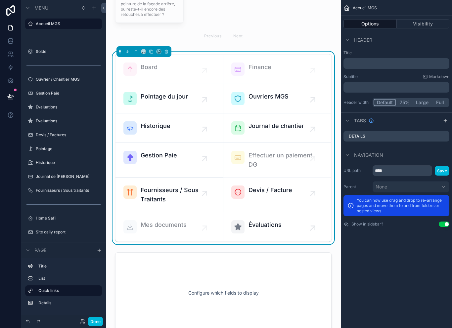
scroll to position [335, 0]
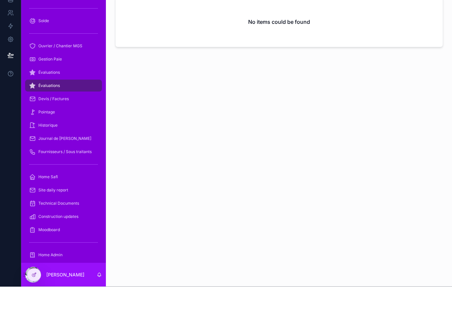
scroll to position [11, 0]
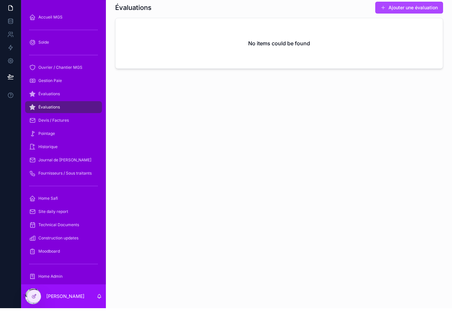
click at [38, 310] on div at bounding box center [33, 316] width 13 height 13
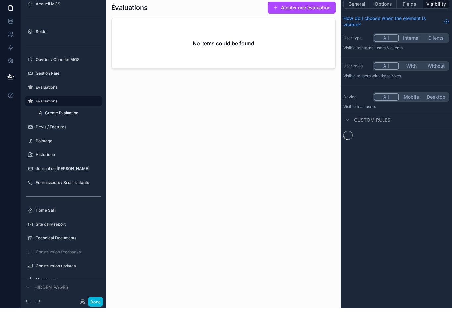
scroll to position [0, 0]
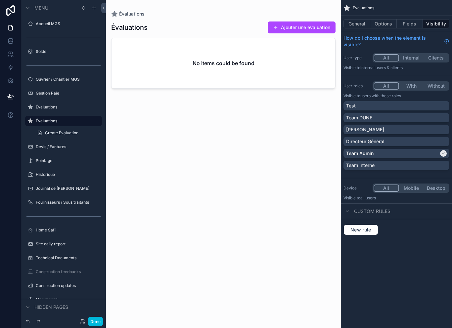
click at [67, 23] on label "Accueil MGS" at bounding box center [67, 23] width 62 height 5
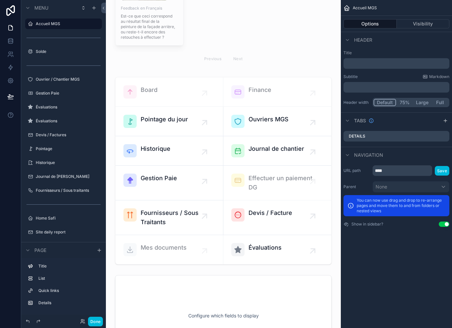
scroll to position [308, 0]
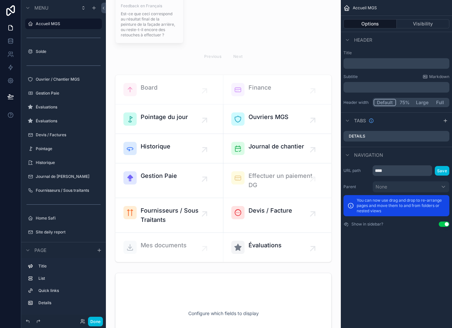
click at [299, 238] on div "scrollable content" at bounding box center [223, 168] width 224 height 193
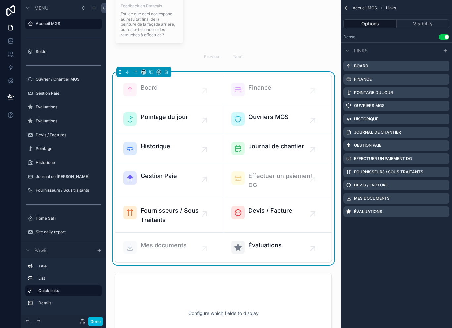
click at [427, 215] on div "Évaluations" at bounding box center [397, 212] width 106 height 11
click at [440, 210] on div "Évaluations" at bounding box center [397, 212] width 106 height 11
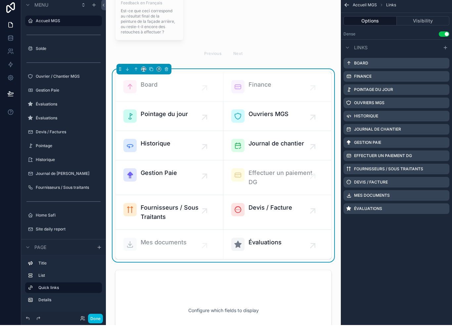
click at [359, 213] on div "Évaluations" at bounding box center [397, 212] width 106 height 11
click at [440, 214] on div "Évaluations" at bounding box center [397, 212] width 106 height 11
